Goal: Information Seeking & Learning: Learn about a topic

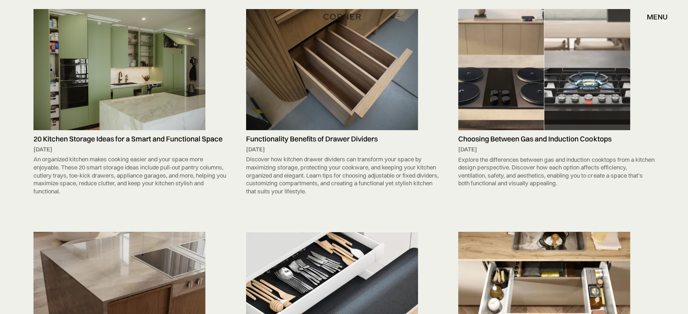
scroll to position [2352, 0]
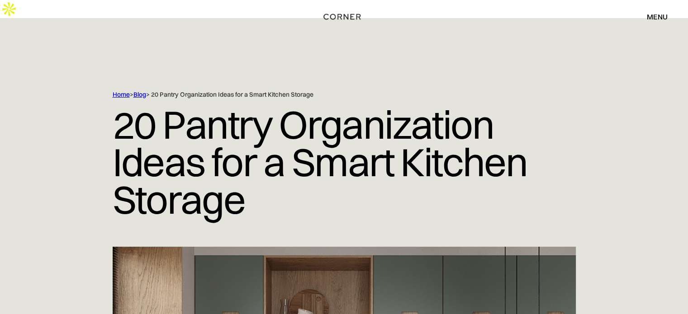
click at [238, 29] on div "Shop Kitchens Shop Kitchens How it works How it works Projects Projects Inspira…" at bounding box center [344, 16] width 688 height 33
click at [141, 90] on link "Blog" at bounding box center [139, 94] width 13 height 8
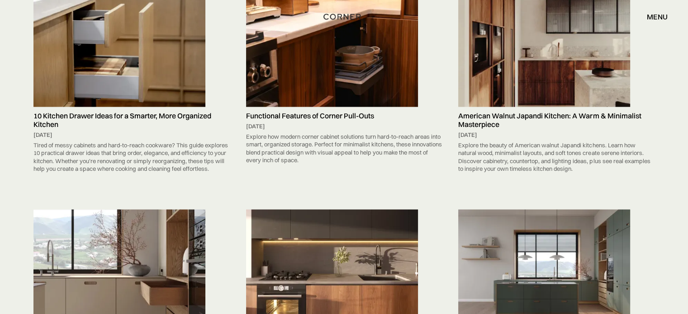
scroll to position [1850, 0]
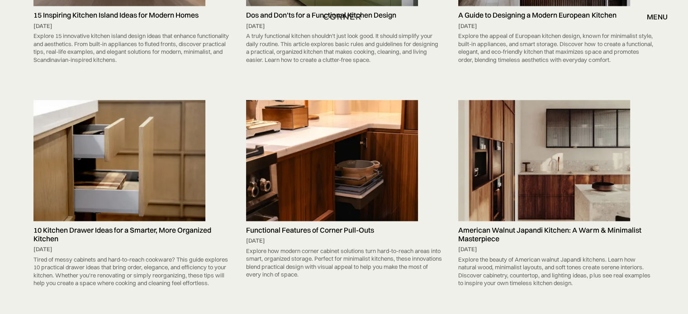
click at [343, 112] on img at bounding box center [332, 160] width 172 height 121
